Goal: Book appointment/travel/reservation

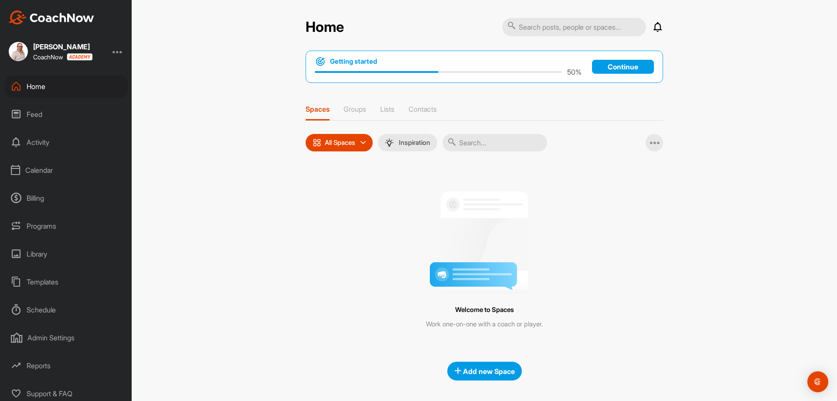
click at [44, 170] on div "Calendar" at bounding box center [66, 170] width 123 height 22
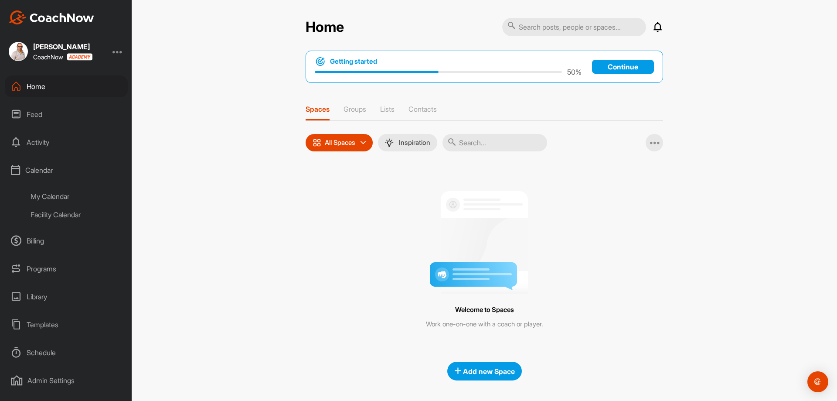
click at [66, 212] on div "Facility Calendar" at bounding box center [75, 214] width 103 height 18
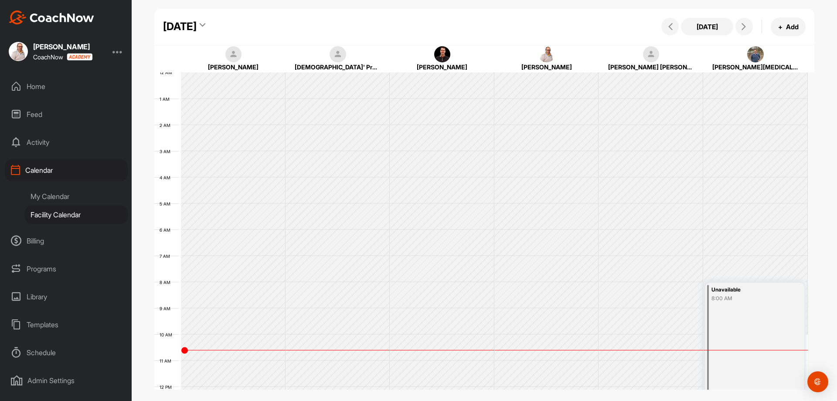
scroll to position [151, 0]
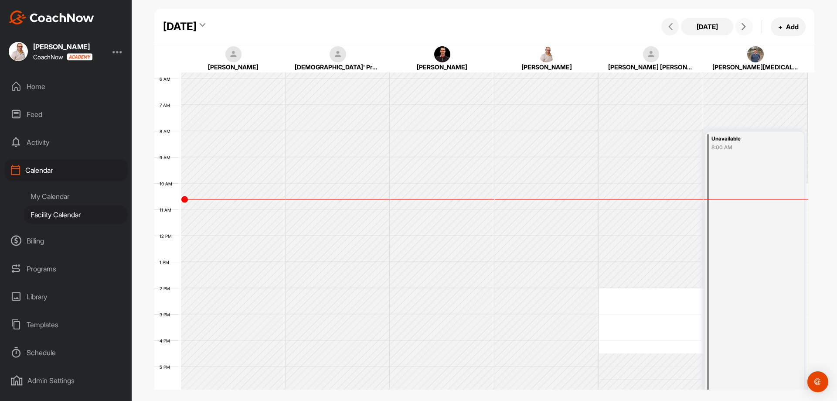
click at [744, 24] on icon at bounding box center [743, 26] width 7 height 7
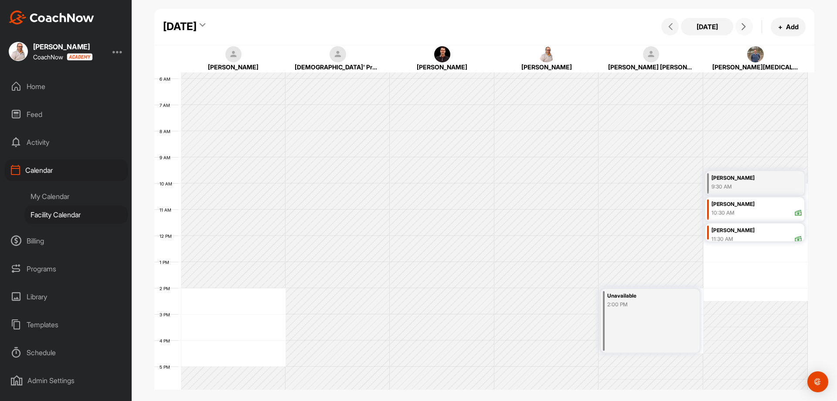
click at [744, 24] on icon at bounding box center [743, 26] width 7 height 7
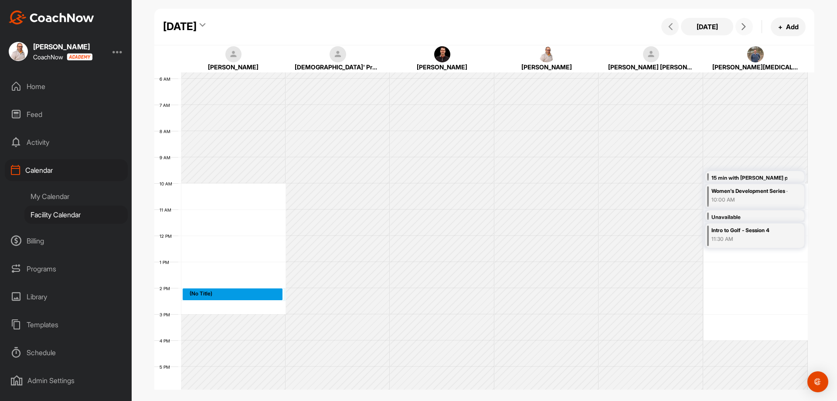
click at [235, 289] on div "12 AM 1 AM 2 AM 3 AM 4 AM 5 AM 6 AM 7 AM 8 AM 9 AM 10 AM 11 AM 12 PM 1 PM 2 PM …" at bounding box center [481, 236] width 654 height 628
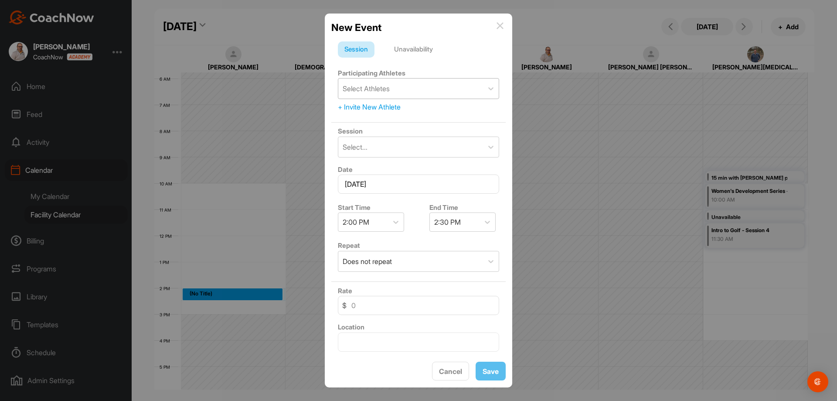
click at [377, 86] on div "Select Athletes" at bounding box center [366, 88] width 47 height 10
type input "[PERSON_NAME]"
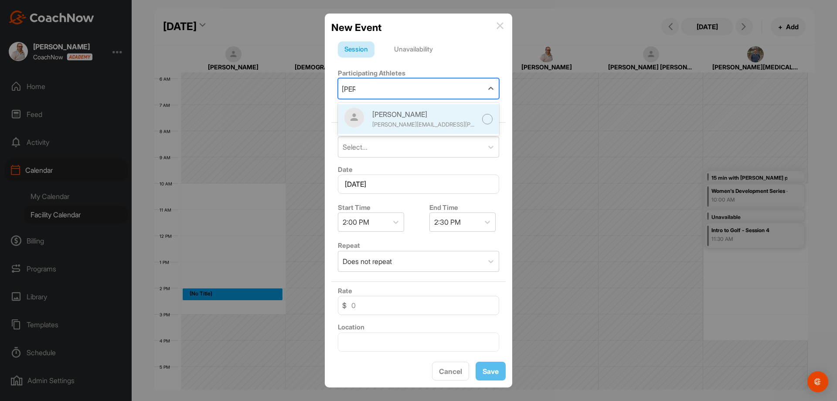
click at [482, 116] on div at bounding box center [487, 119] width 11 height 11
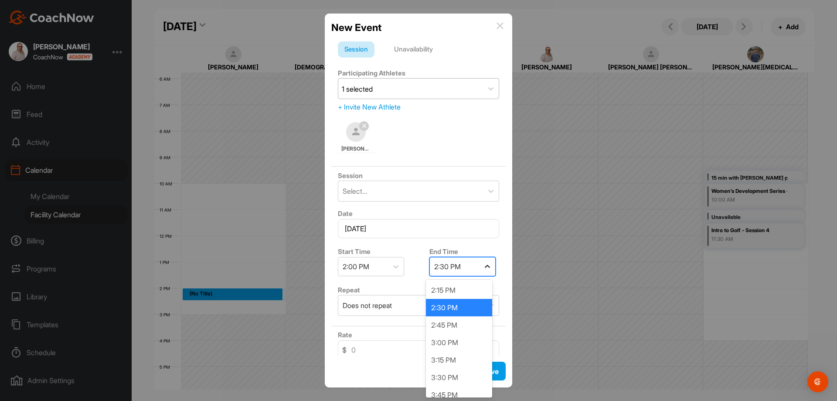
click at [489, 265] on div at bounding box center [488, 267] width 16 height 16
click at [461, 339] on div "3:00 PM" at bounding box center [459, 342] width 66 height 17
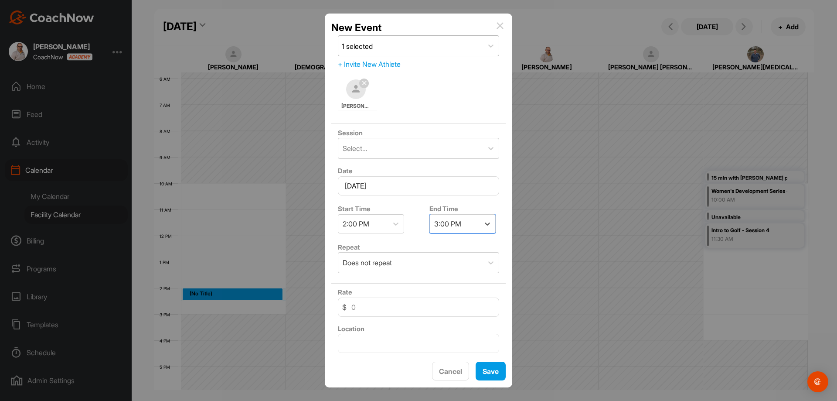
scroll to position [0, 0]
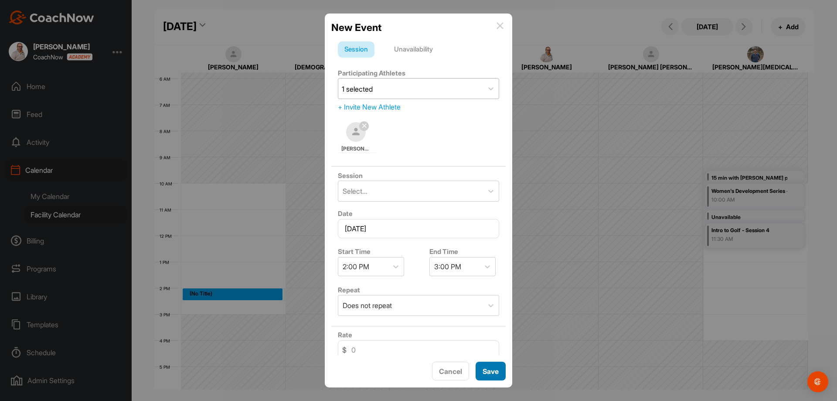
click at [491, 370] on span "Save" at bounding box center [491, 371] width 16 height 9
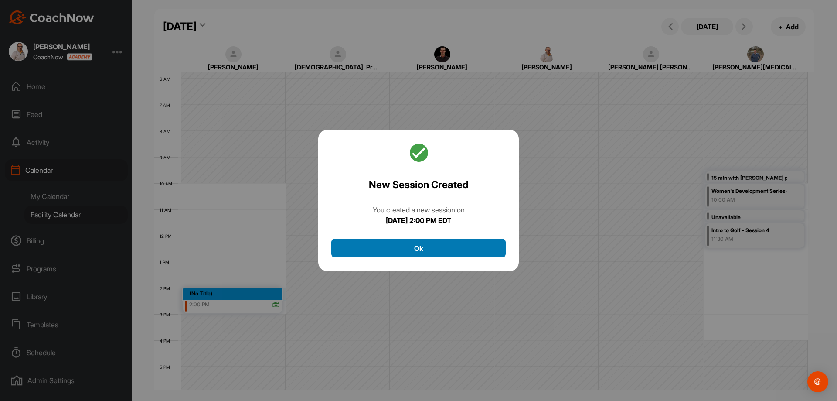
click at [466, 243] on button "Ok" at bounding box center [418, 247] width 174 height 19
